Goal: Task Accomplishment & Management: Manage account settings

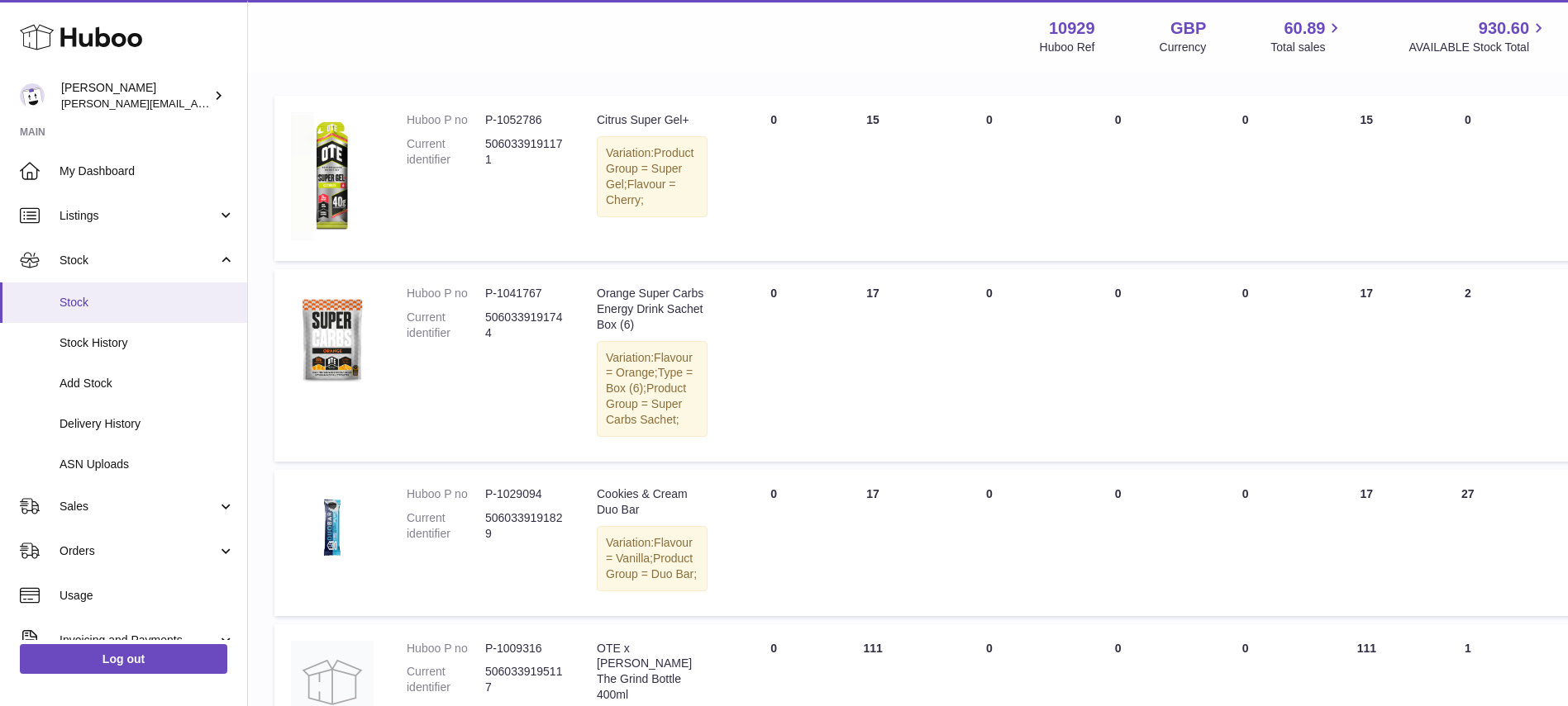
click at [179, 295] on span "Stock" at bounding box center [147, 303] width 175 height 15
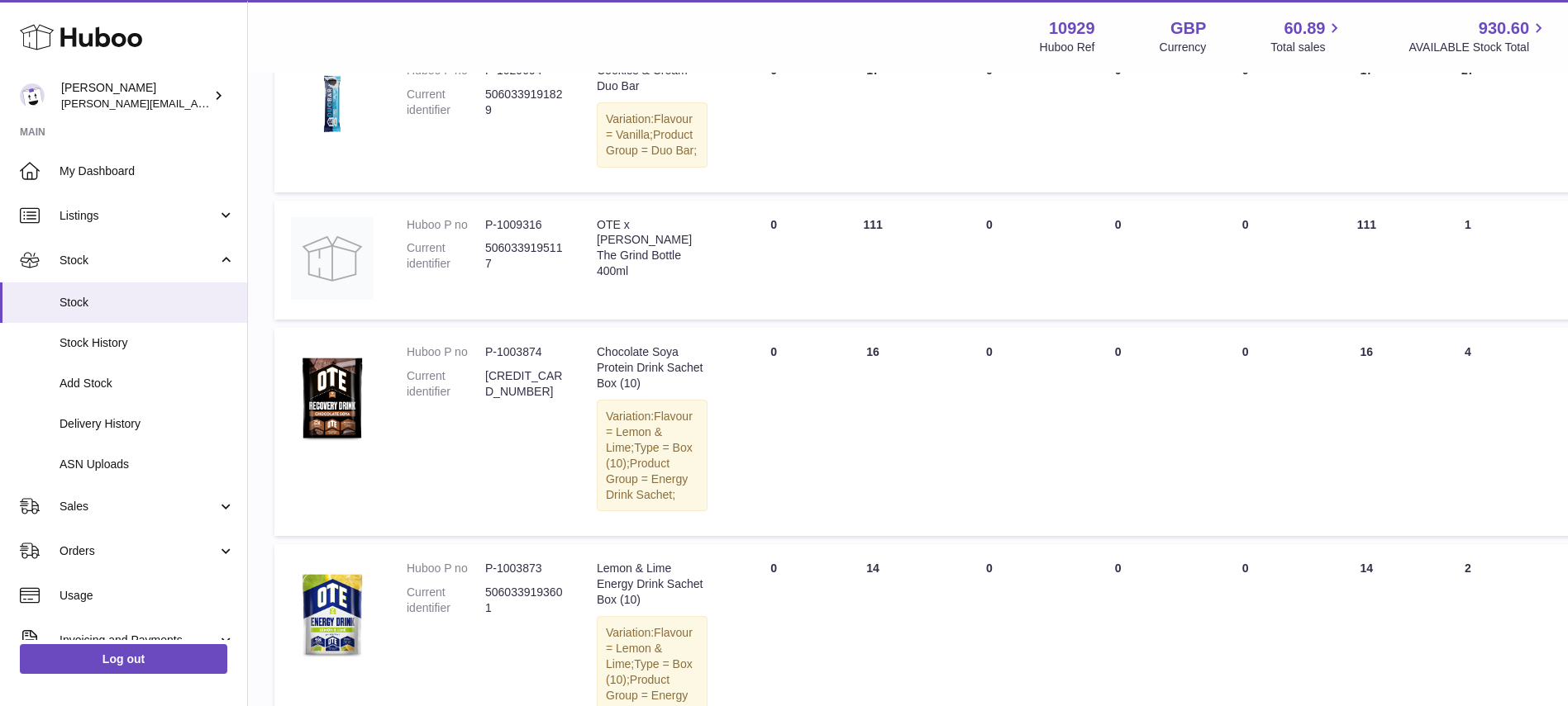
scroll to position [661, 0]
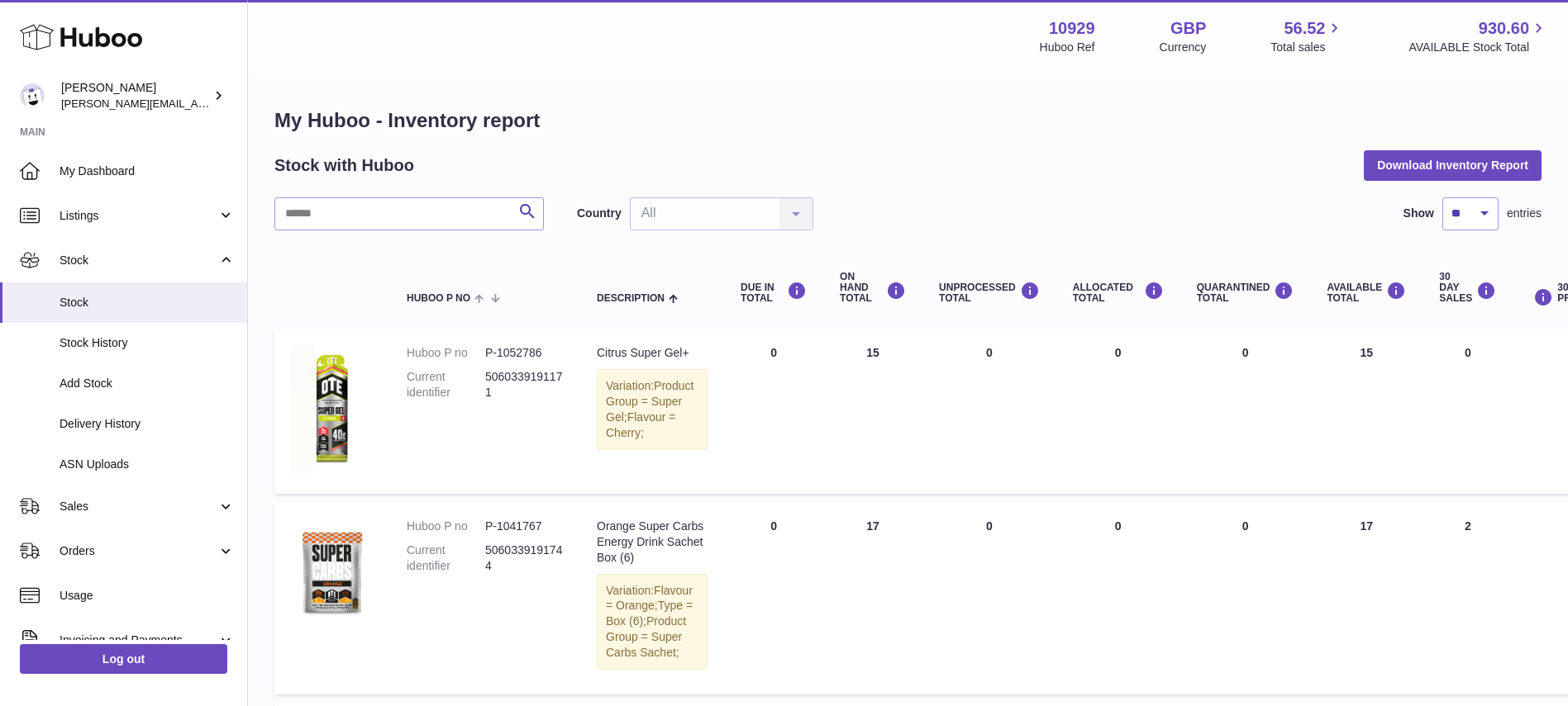
scroll to position [7, 0]
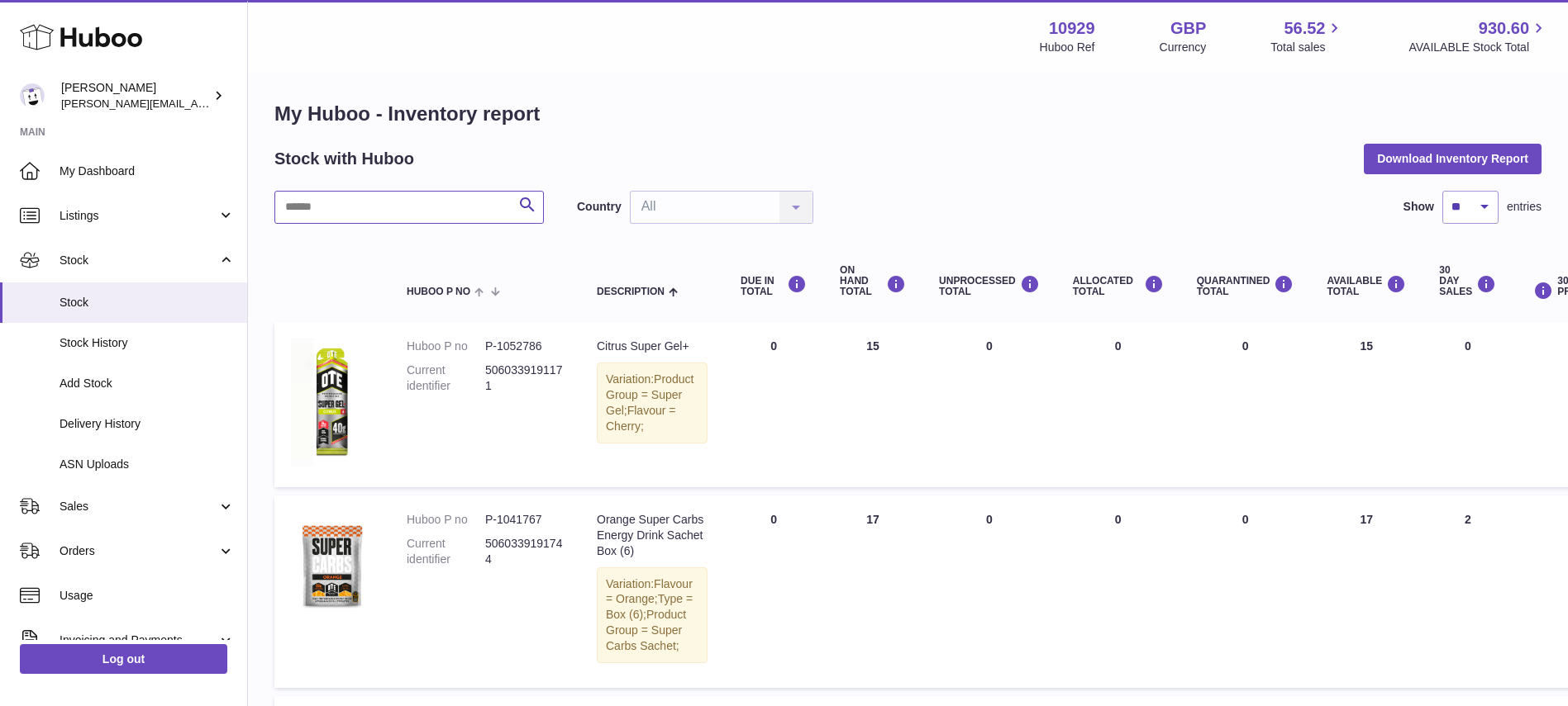
click at [358, 208] on input "text" at bounding box center [409, 207] width 270 height 33
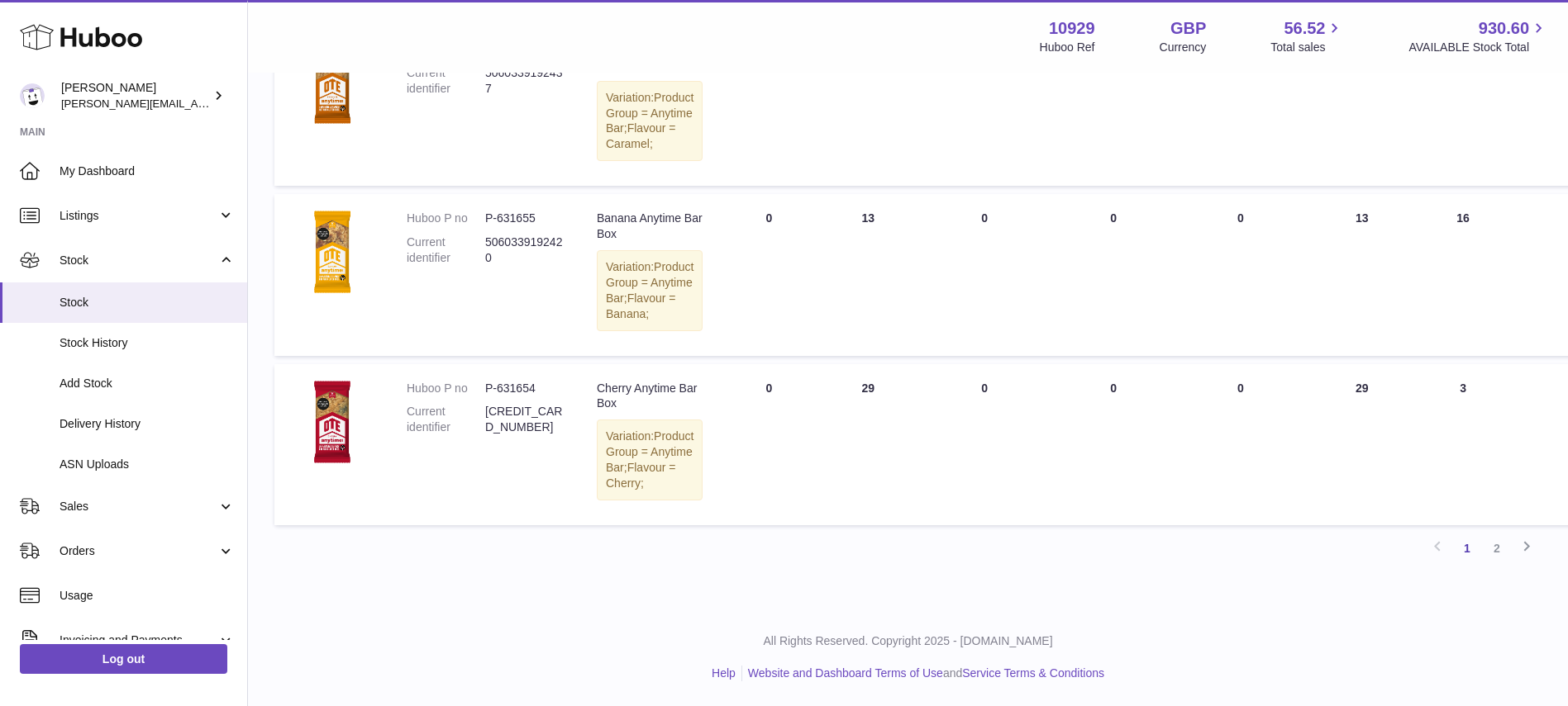
scroll to position [1975, 0]
click at [1497, 546] on link "2" at bounding box center [1497, 548] width 30 height 30
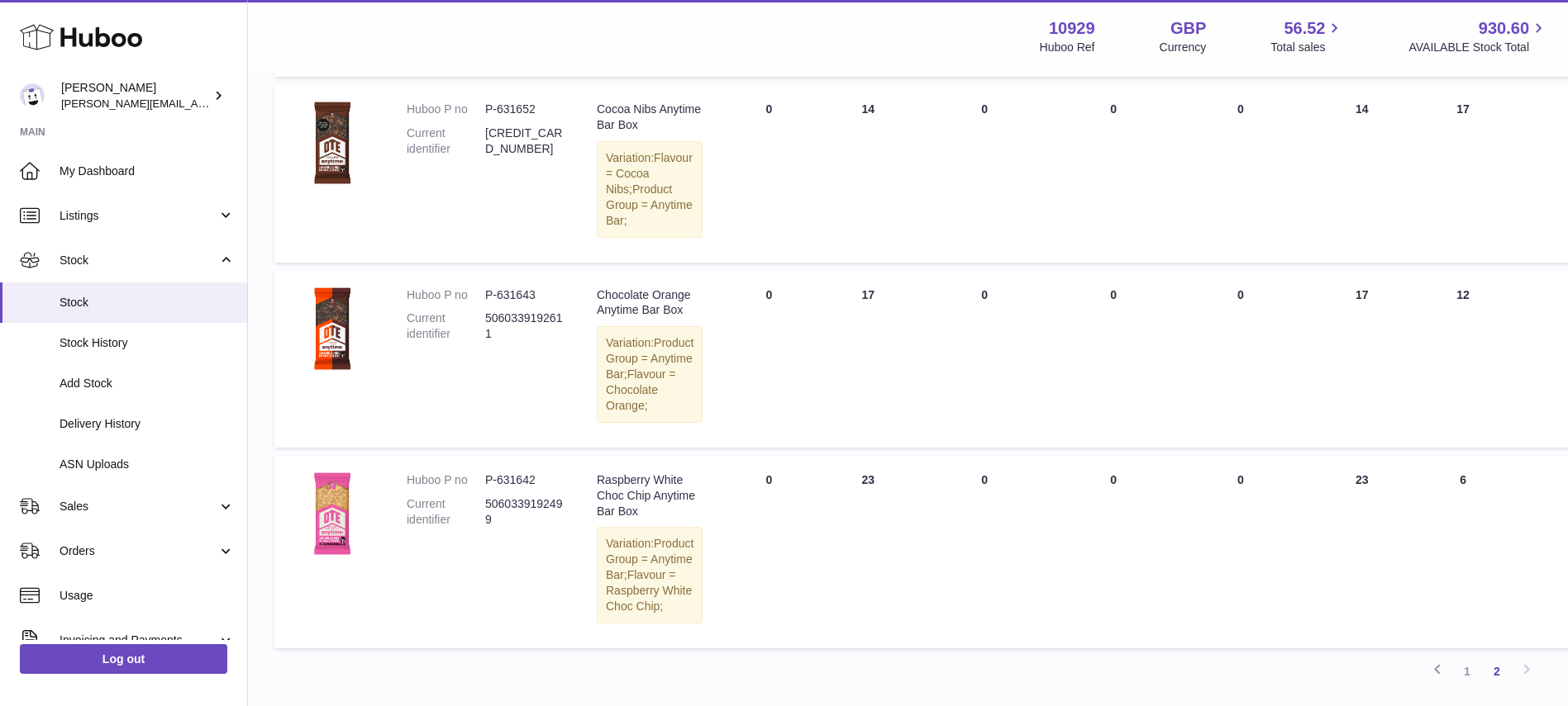
scroll to position [801, 0]
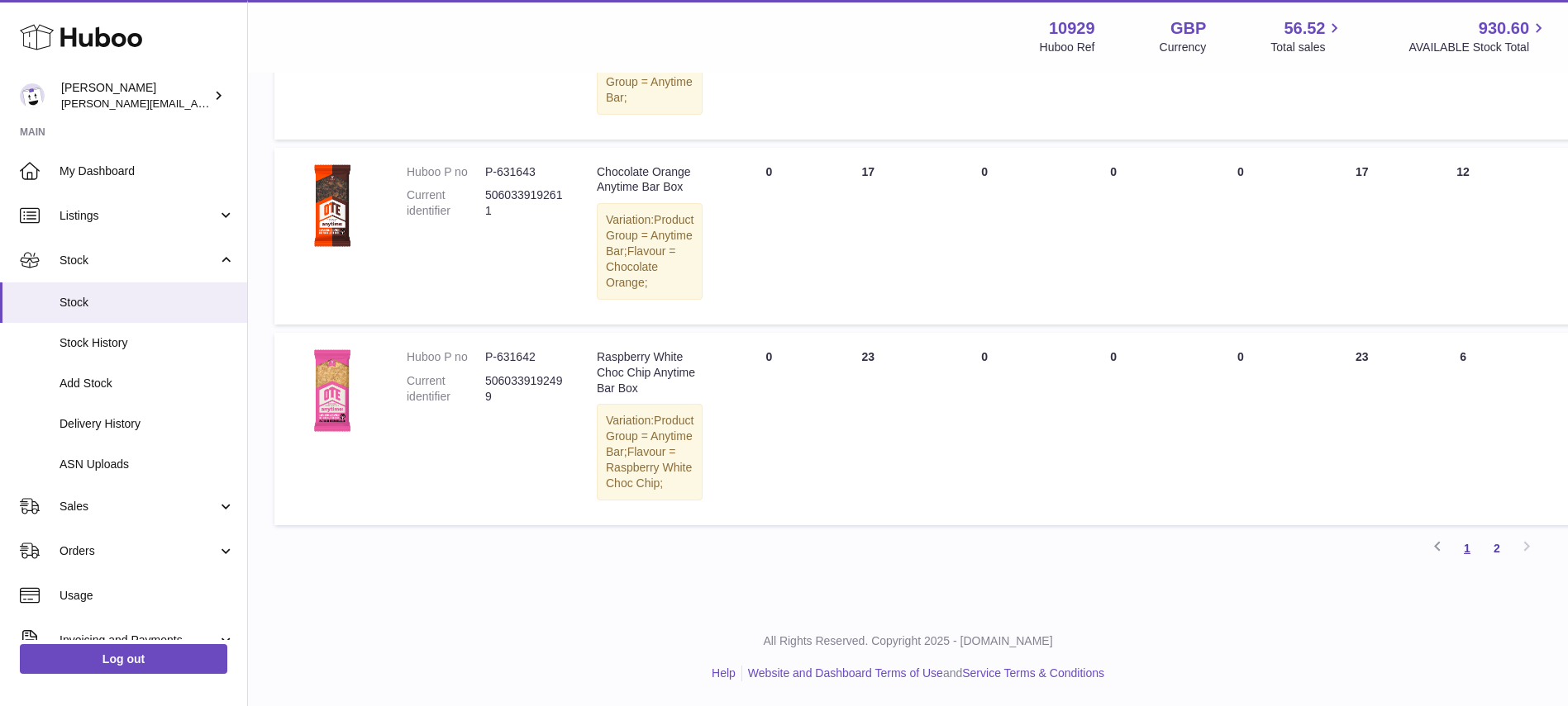
click at [1476, 548] on link "1" at bounding box center [1466, 548] width 30 height 30
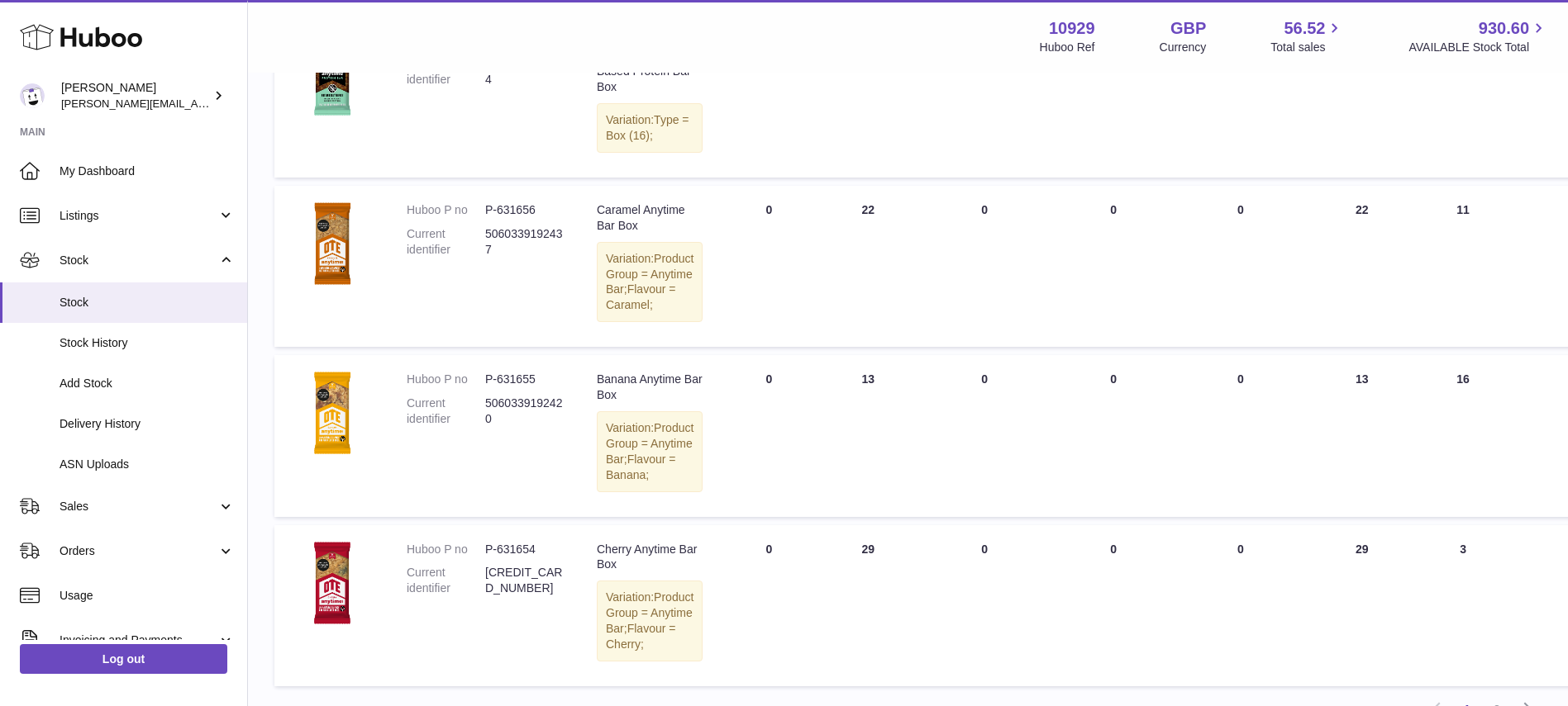
scroll to position [1975, 0]
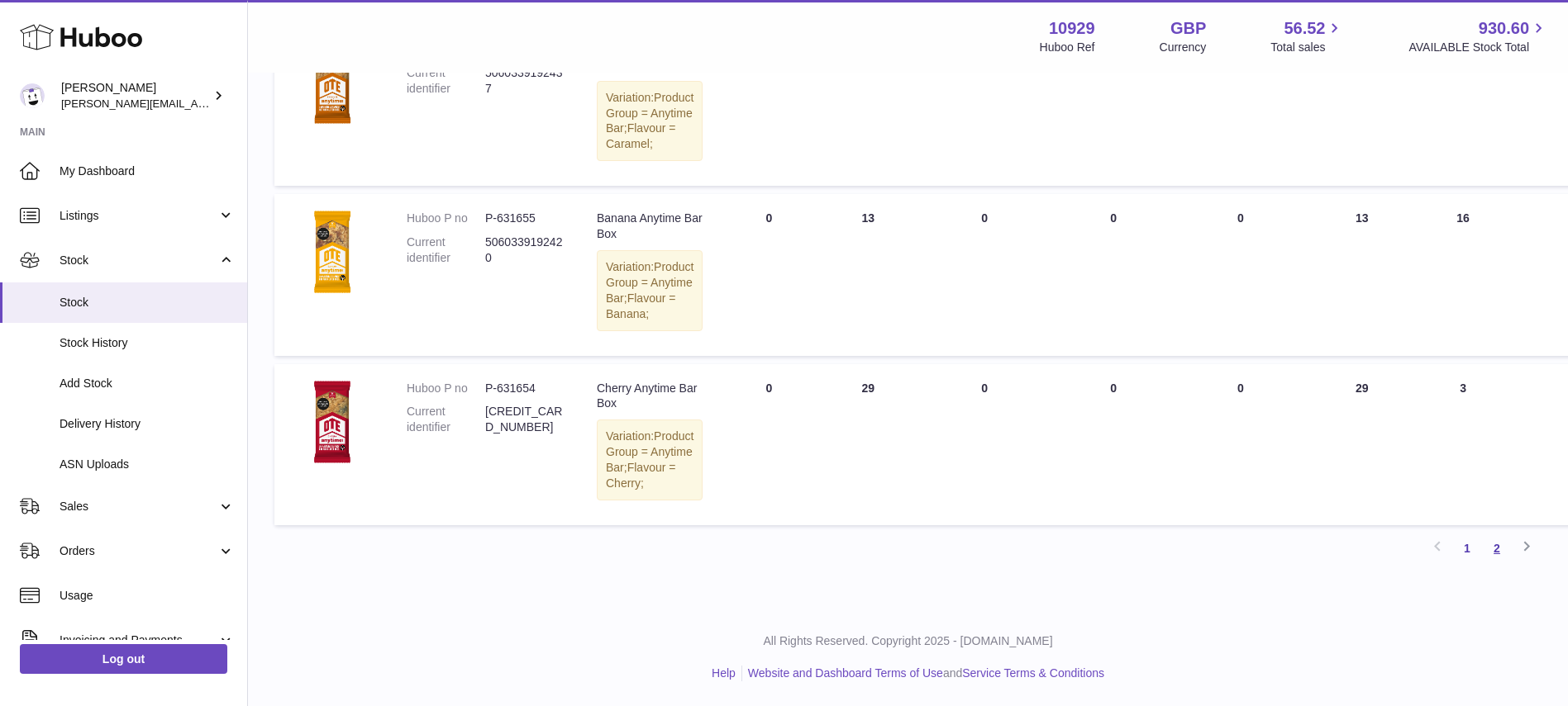
click at [1497, 555] on link "2" at bounding box center [1497, 548] width 30 height 30
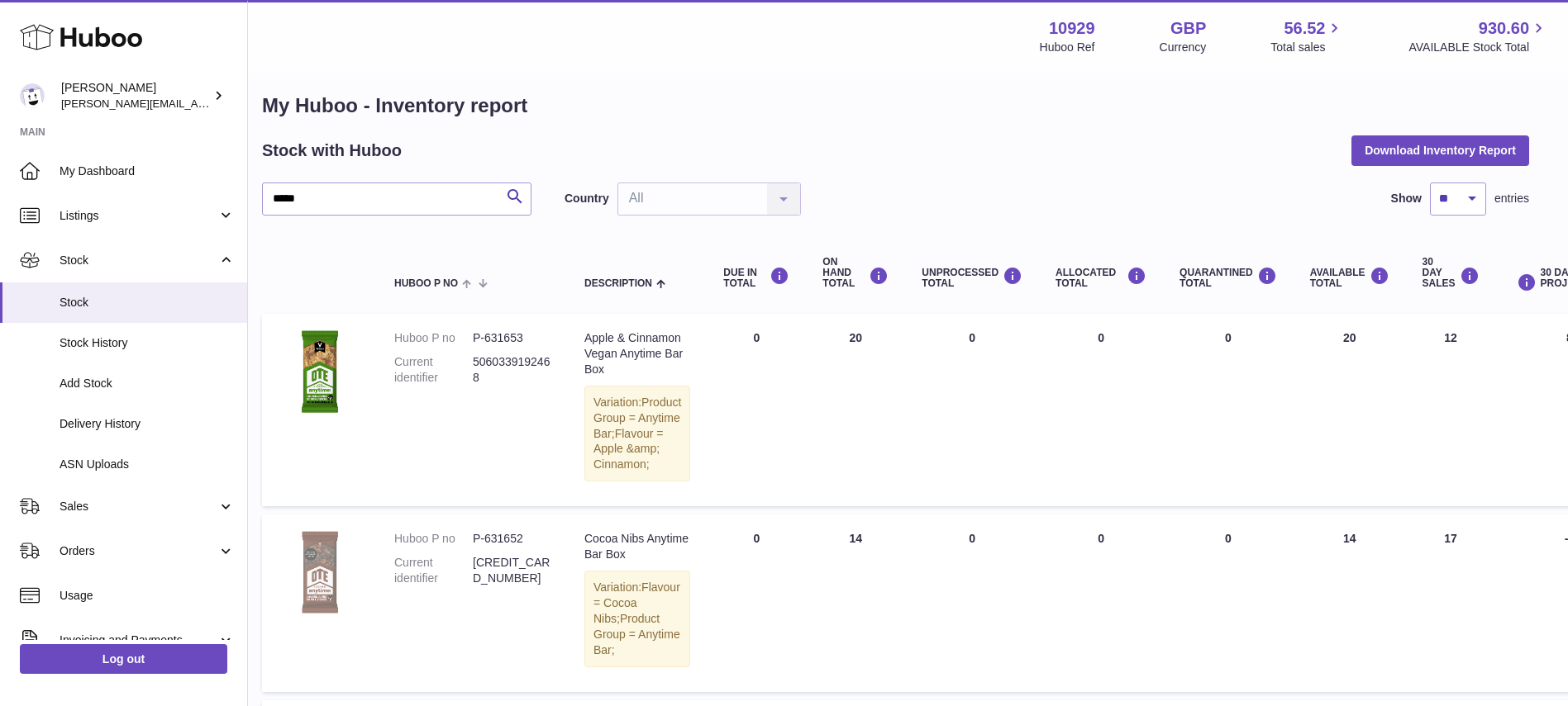
scroll to position [0, 24]
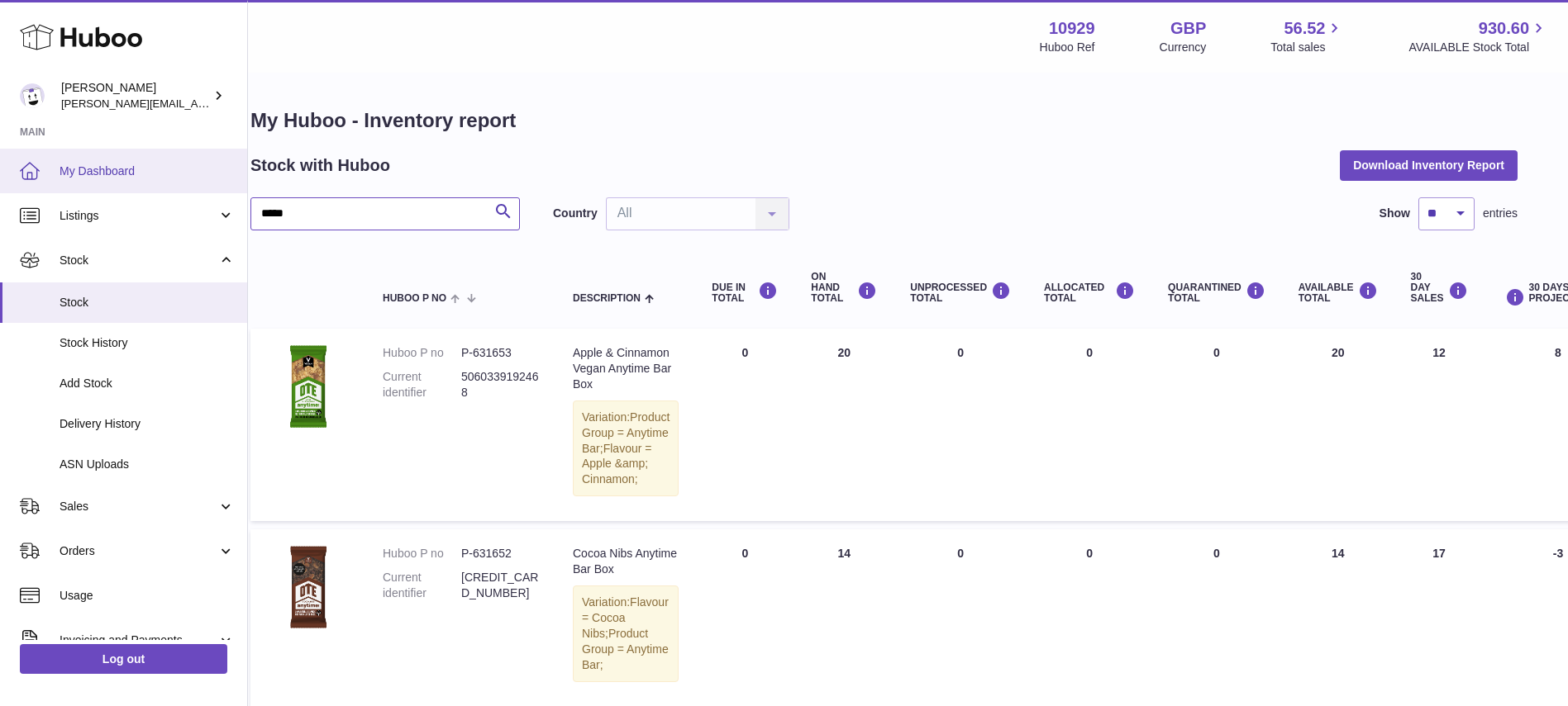
drag, startPoint x: 356, startPoint y: 206, endPoint x: 132, endPoint y: 174, distance: 226.3
click at [132, 174] on div "Huboo Thomas Potter thomas@otesports.co.uk Main My Dashboard Listings Not with …" at bounding box center [760, 636] width 1568 height 1274
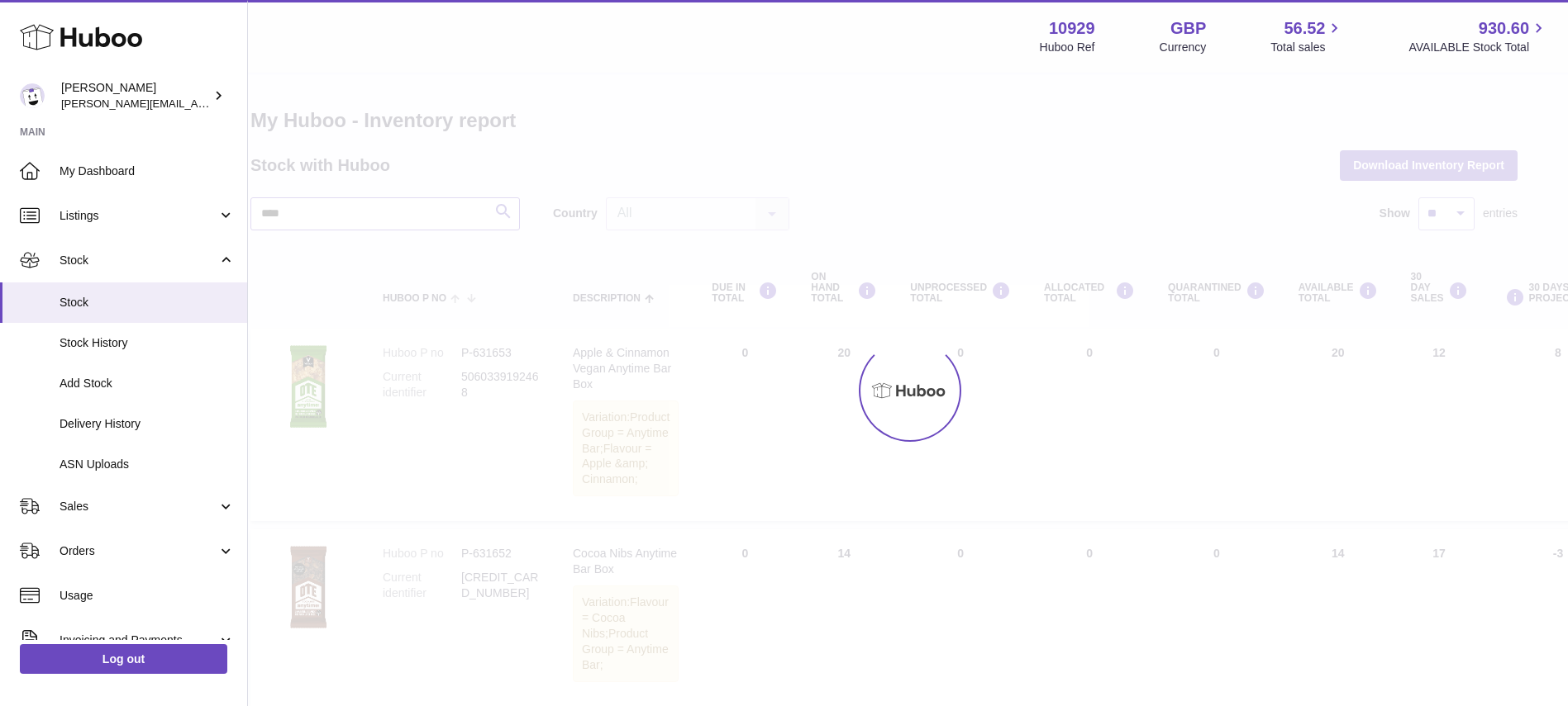
scroll to position [19, 24]
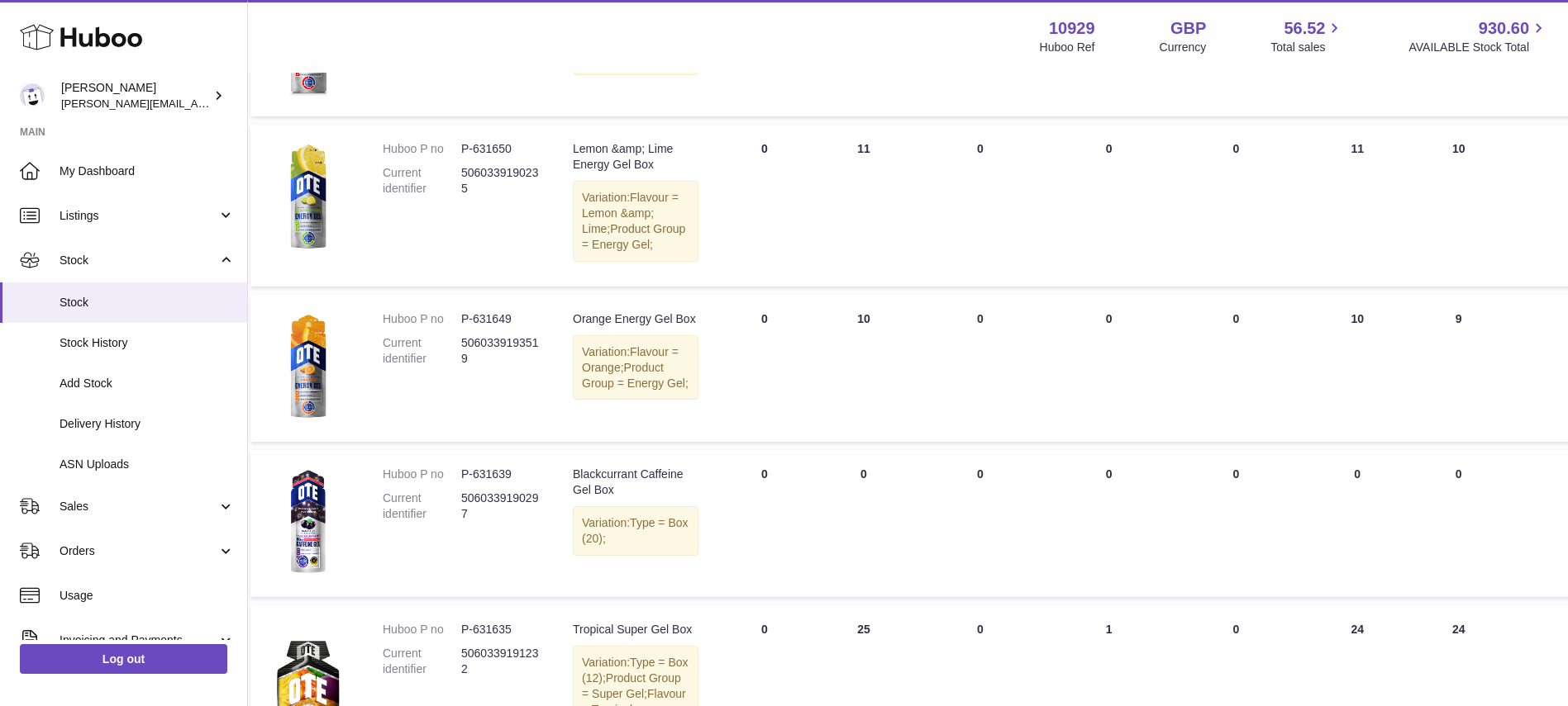
scroll to position [1151, 24]
type input "***"
